Goal: Task Accomplishment & Management: Use online tool/utility

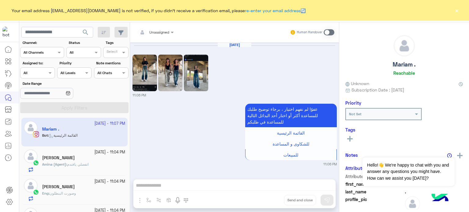
scroll to position [184, 0]
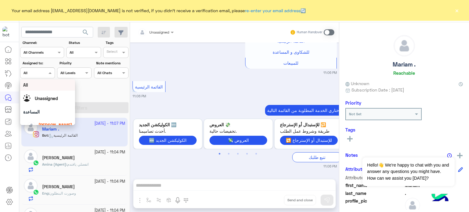
click at [37, 73] on input "text" at bounding box center [31, 72] width 14 height 5
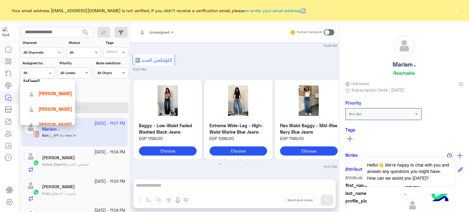
scroll to position [34, 0]
click at [52, 93] on span "[PERSON_NAME]" at bounding box center [55, 91] width 34 height 5
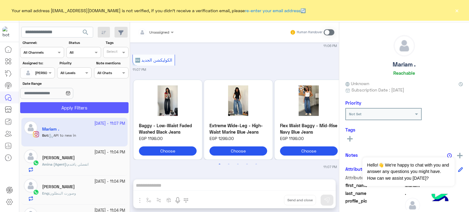
click at [89, 107] on button "Apply Filters" at bounding box center [74, 107] width 108 height 11
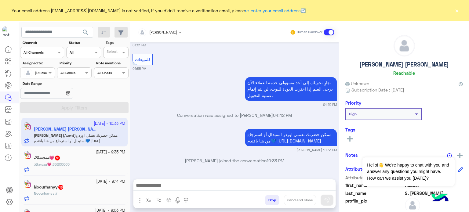
scroll to position [3, 0]
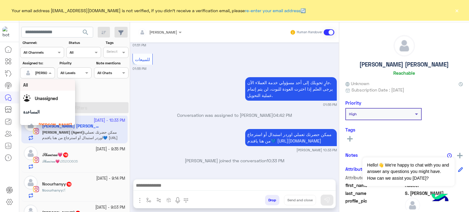
click at [46, 73] on div at bounding box center [37, 72] width 34 height 6
